Goal: Check status

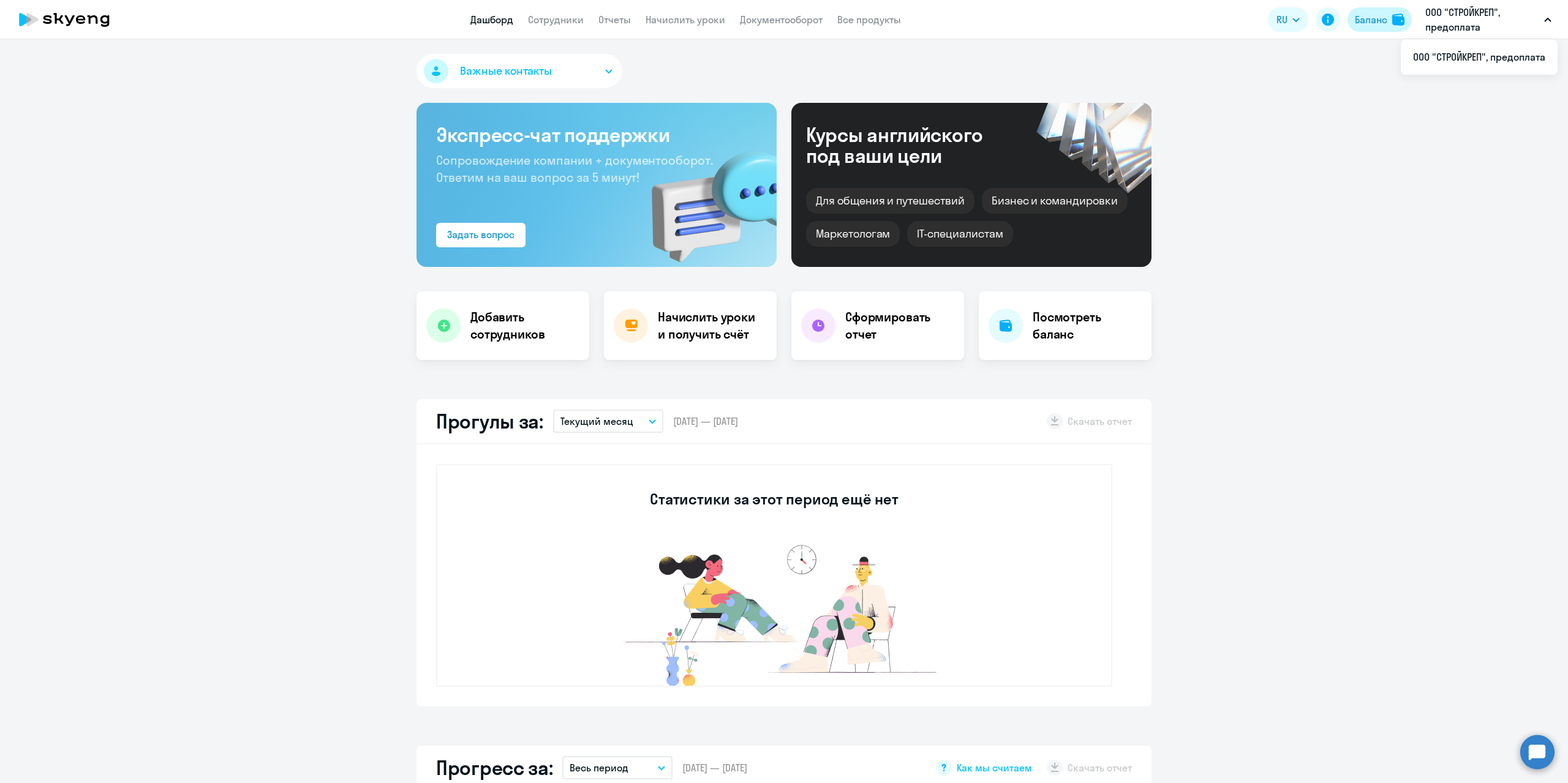
click at [1376, 11] on button "Баланс" at bounding box center [1378, 19] width 64 height 25
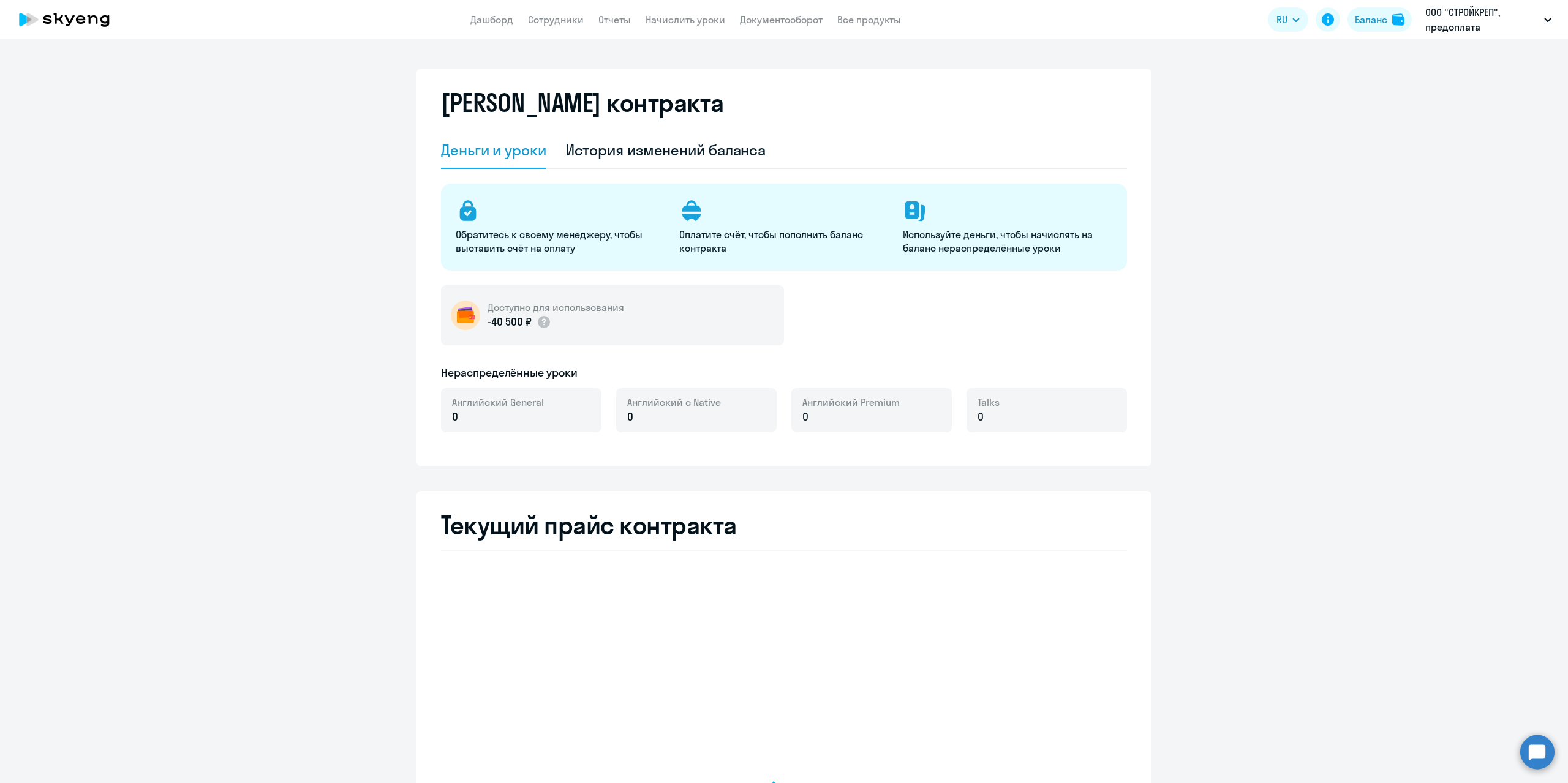
select select "english_adult_not_native_speaker"
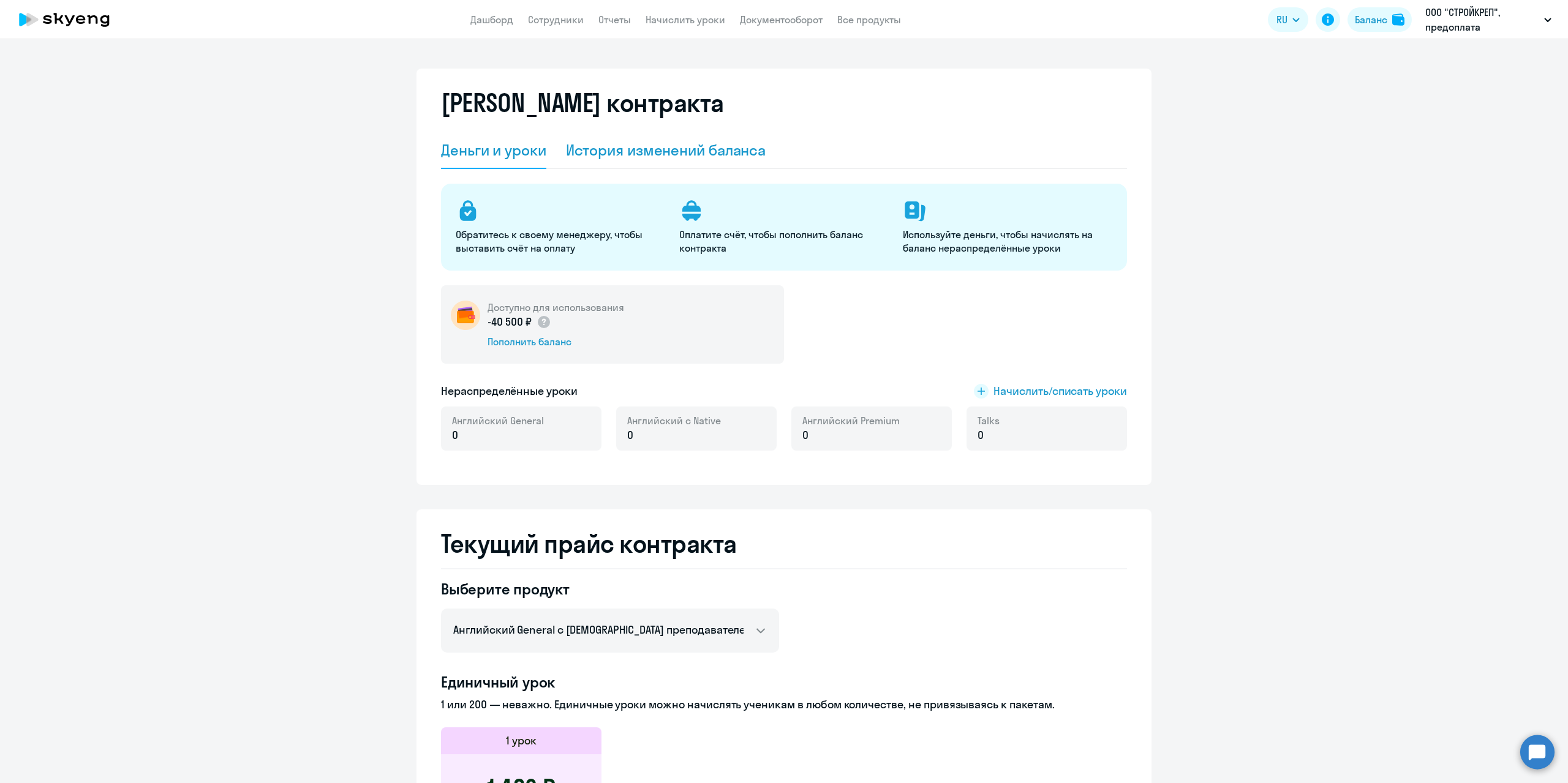
click at [672, 145] on div "История изменений баланса" at bounding box center [666, 150] width 200 height 20
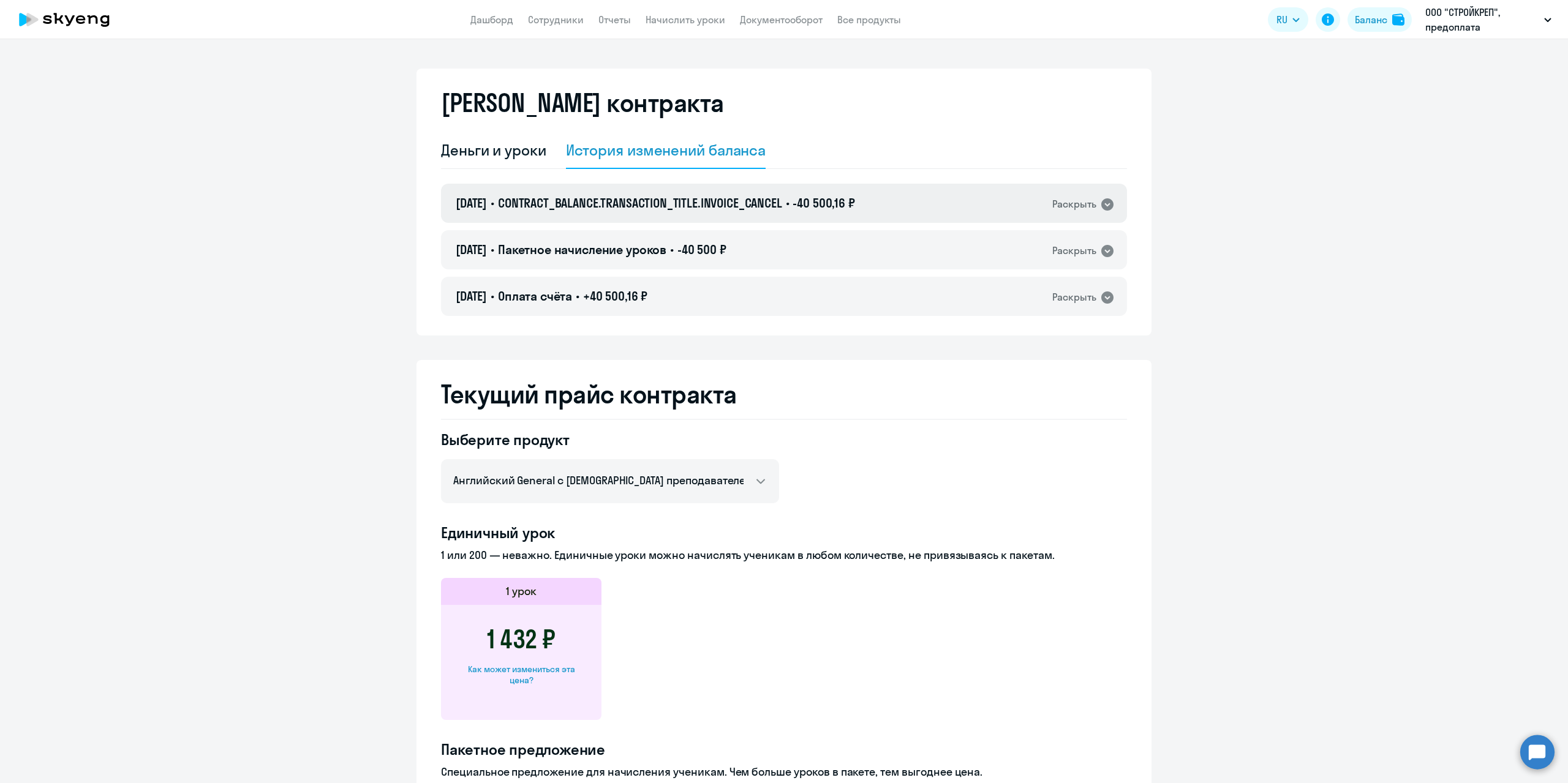
click at [1099, 204] on icon at bounding box center [1106, 204] width 15 height 15
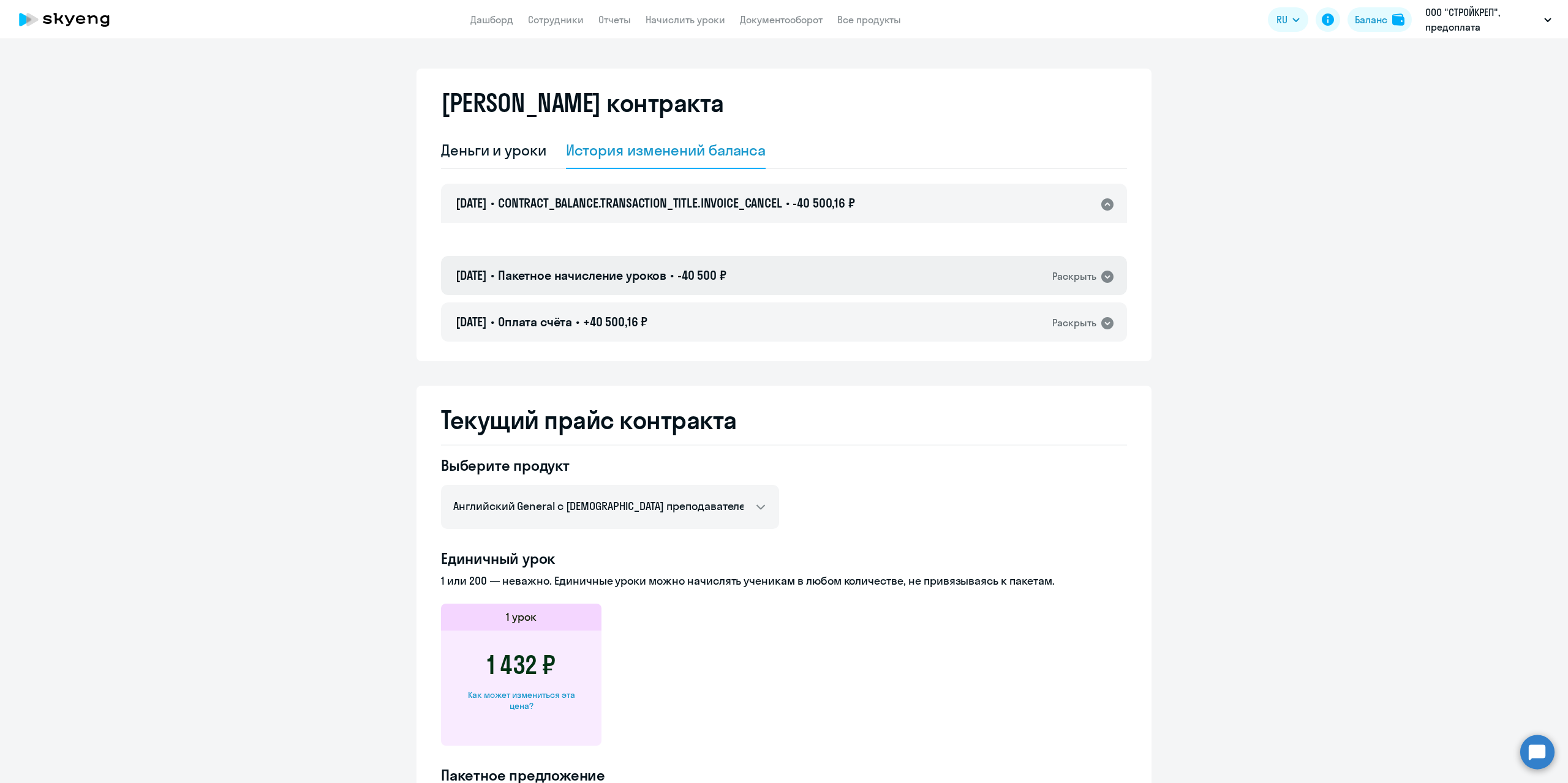
click at [1092, 272] on div "Раскрыть" at bounding box center [1084, 276] width 63 height 16
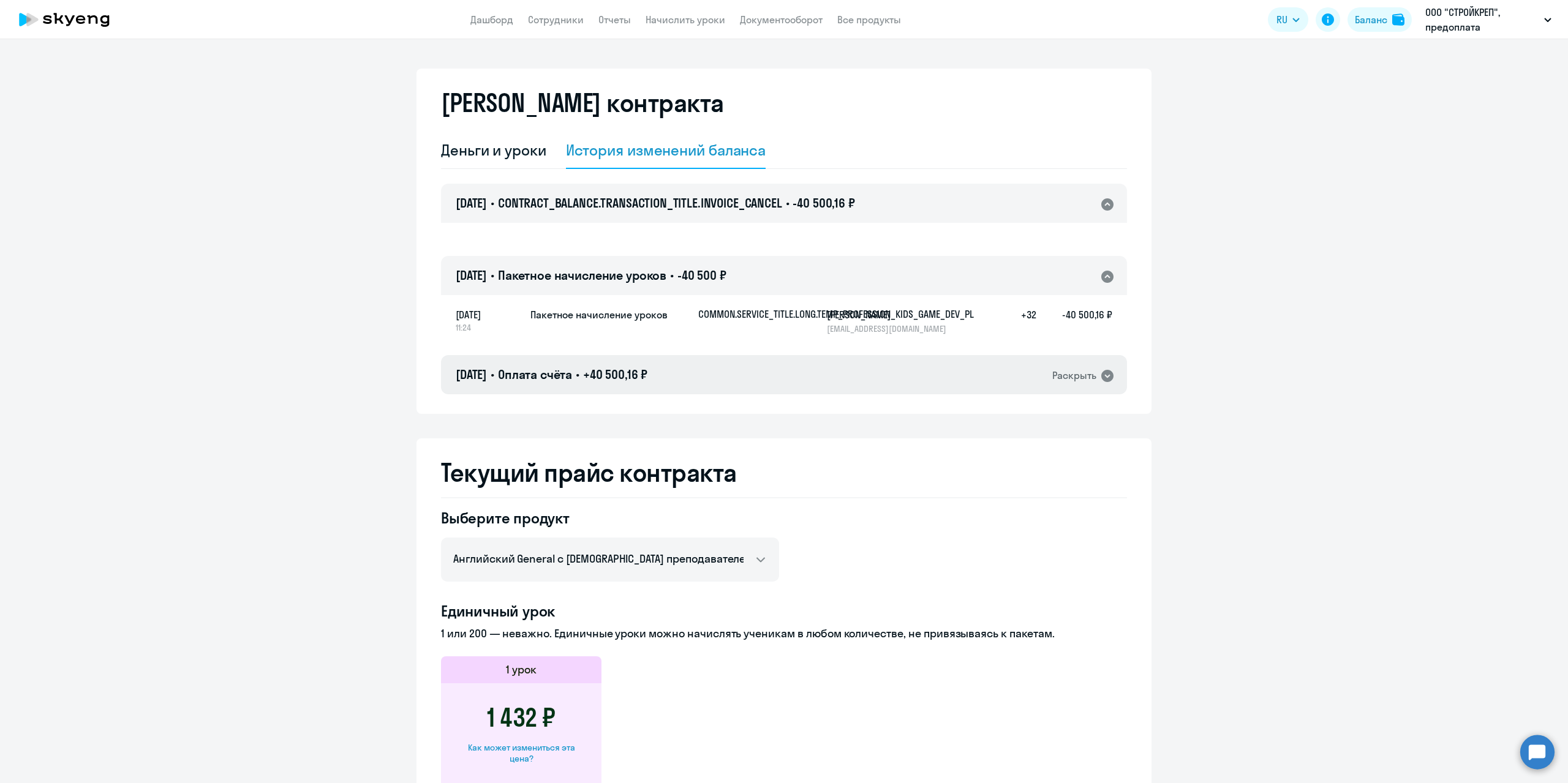
click at [1090, 381] on div "Раскрыть" at bounding box center [1074, 376] width 44 height 16
